Goal: Task Accomplishment & Management: Manage account settings

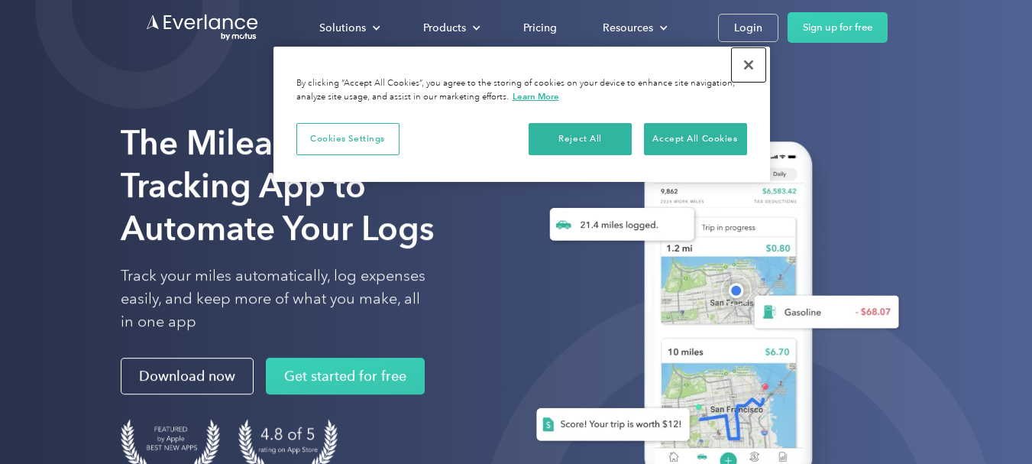
click at [744, 60] on button "Close" at bounding box center [749, 65] width 34 height 34
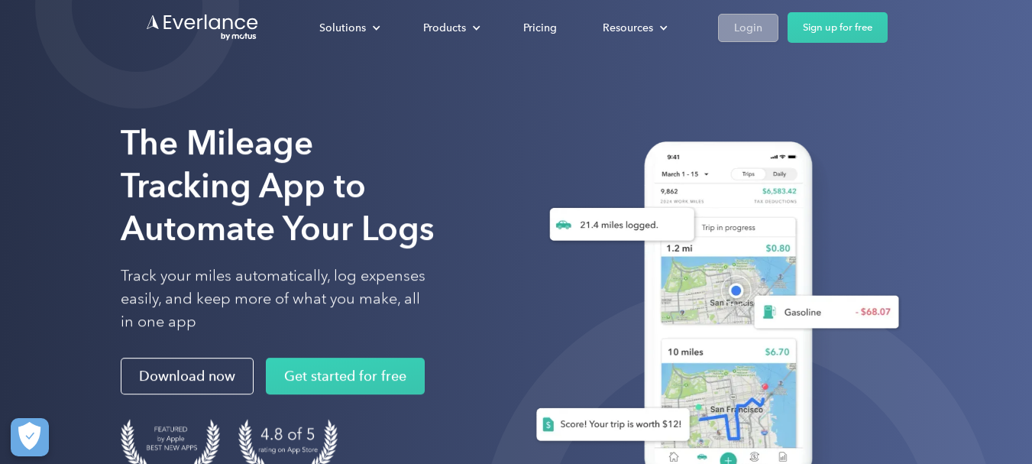
click at [747, 34] on div "Login" at bounding box center [748, 27] width 28 height 19
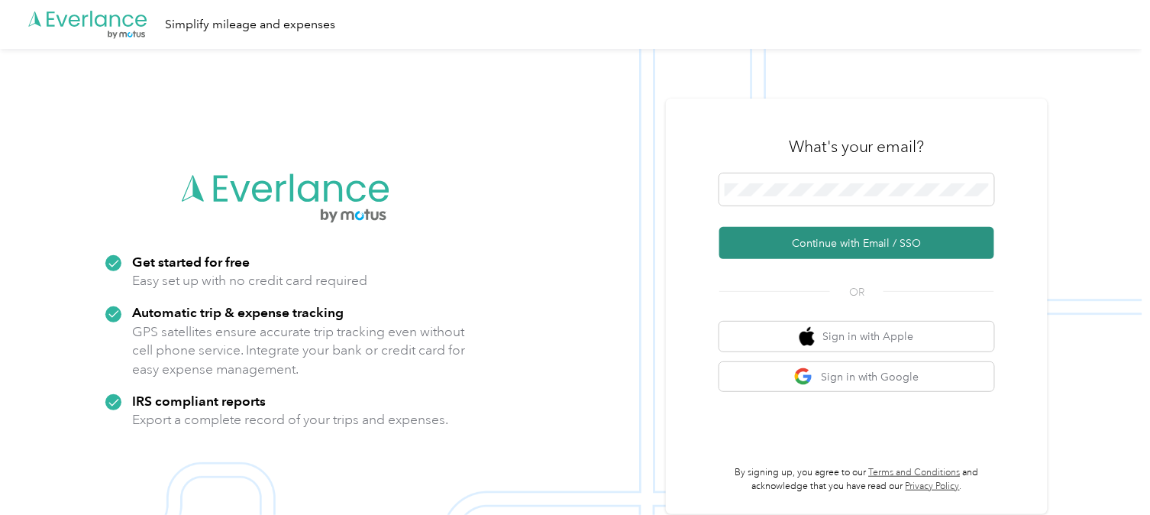
click at [857, 238] on button "Continue with Email / SSO" at bounding box center [856, 243] width 275 height 32
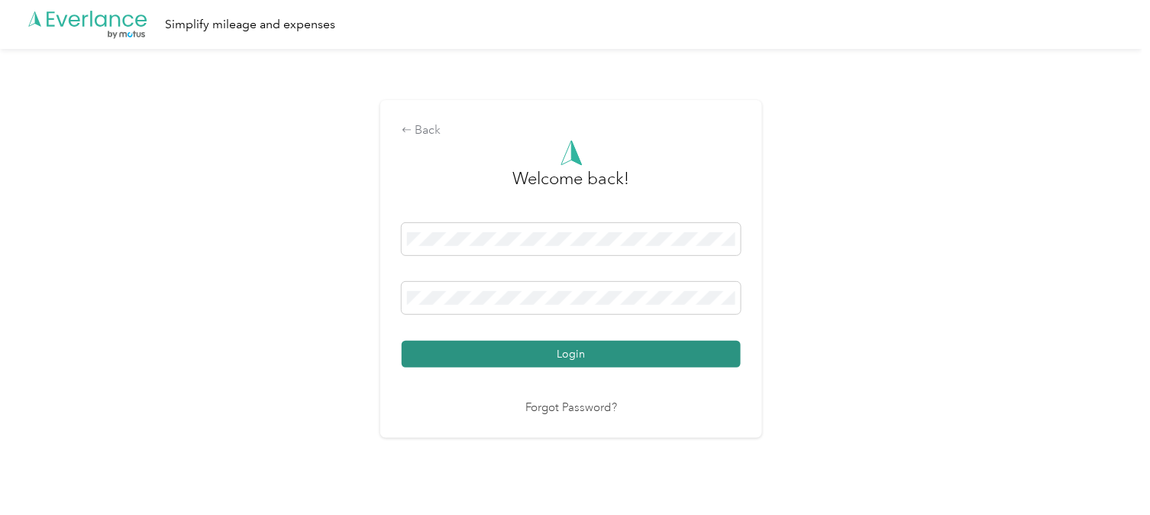
click at [580, 361] on button "Login" at bounding box center [571, 354] width 339 height 27
